Goal: Navigation & Orientation: Find specific page/section

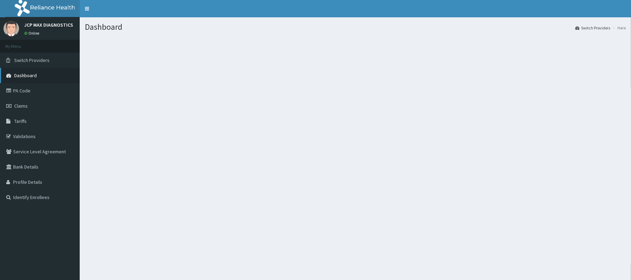
click at [5, 74] on link "Dashboard" at bounding box center [40, 75] width 80 height 15
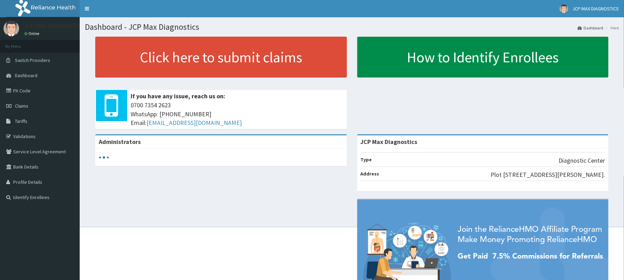
click at [445, 70] on link "How to Identify Enrollees" at bounding box center [483, 57] width 252 height 41
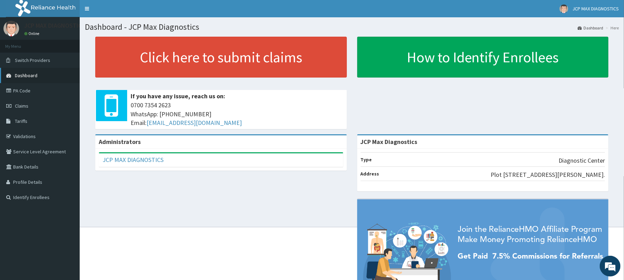
click at [32, 79] on link "Dashboard" at bounding box center [40, 75] width 80 height 15
click at [28, 185] on link "Profile Details" at bounding box center [40, 182] width 80 height 15
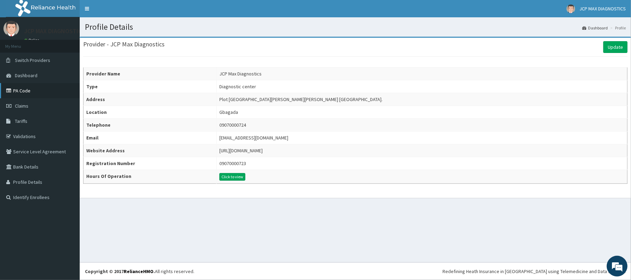
click at [14, 92] on link "PA Code" at bounding box center [40, 90] width 80 height 15
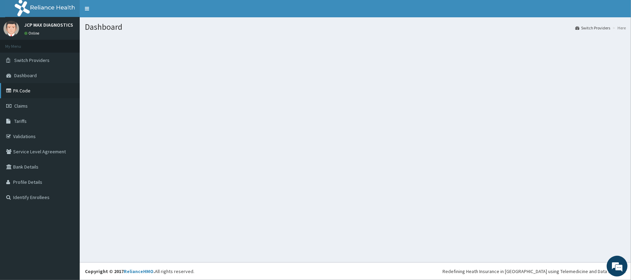
click at [42, 95] on link "PA Code" at bounding box center [40, 90] width 80 height 15
